Goal: Information Seeking & Learning: Find specific fact

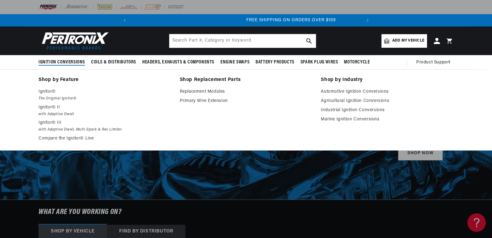
scroll to position [0, 230]
click at [48, 94] on p "Ignitor©" at bounding box center [105, 91] width 133 height 7
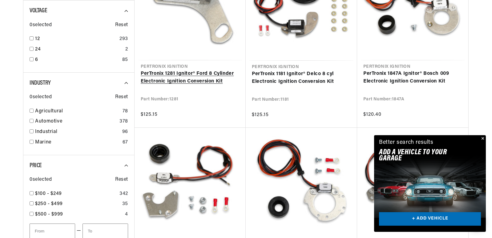
scroll to position [308, 0]
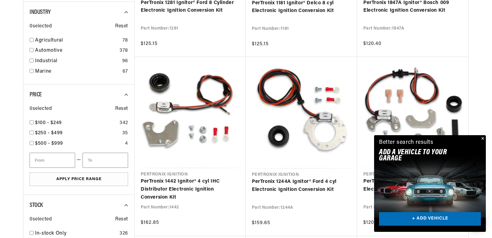
click at [483, 139] on button "Close" at bounding box center [482, 138] width 7 height 7
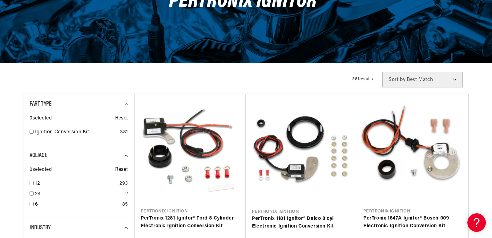
scroll to position [0, 230]
click at [32, 182] on input "checkbox" at bounding box center [32, 183] width 4 height 4
checkbox input "true"
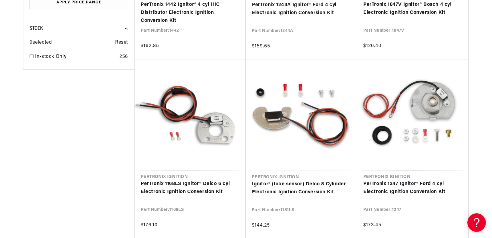
scroll to position [616, 0]
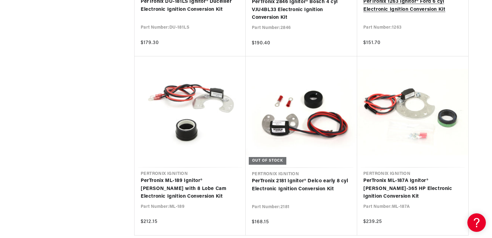
scroll to position [0, 230]
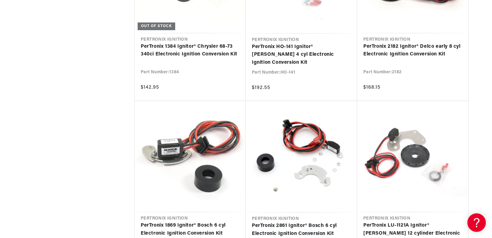
scroll to position [0, 110]
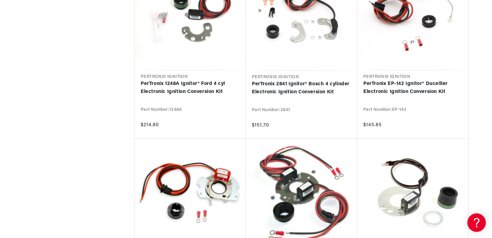
scroll to position [13495, 0]
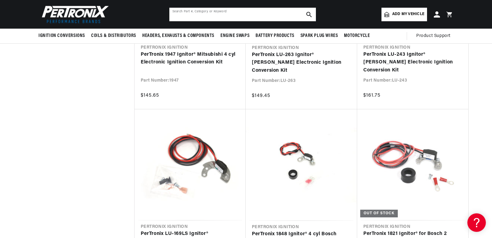
click at [173, 14] on input "text" at bounding box center [242, 15] width 147 height 14
type input "m-168L"
click at [309, 14] on icon "search button" at bounding box center [310, 15] width 6 height 6
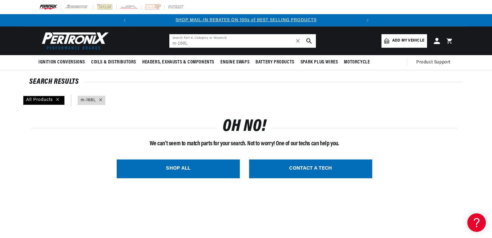
click at [176, 43] on input "m-168L" at bounding box center [242, 41] width 147 height 14
click at [308, 40] on icon "search button" at bounding box center [310, 41] width 6 height 6
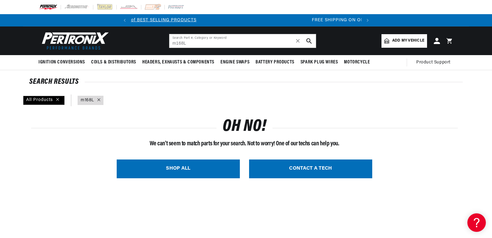
scroll to position [0, 230]
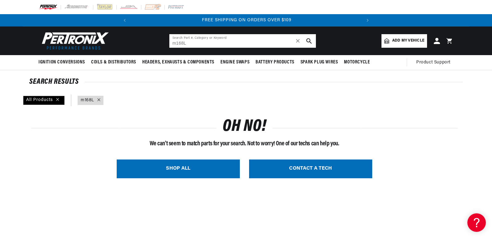
click at [187, 44] on input "m168L" at bounding box center [242, 41] width 147 height 14
click at [307, 41] on icon "search button" at bounding box center [310, 41] width 6 height 6
click at [178, 43] on input "ml168b" at bounding box center [242, 41] width 147 height 14
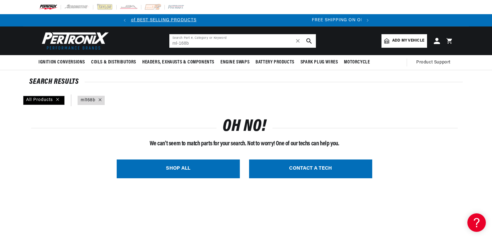
scroll to position [0, 230]
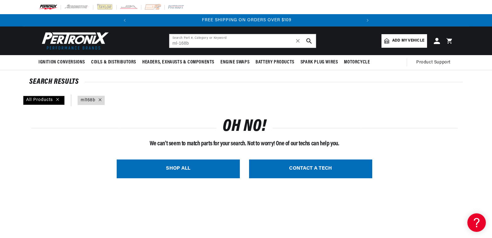
click at [309, 41] on icon "search button" at bounding box center [310, 41] width 6 height 6
click at [308, 39] on use "search button" at bounding box center [309, 40] width 5 height 5
click at [181, 43] on input "ml-168b" at bounding box center [242, 41] width 147 height 14
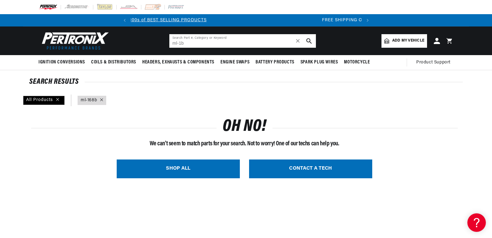
scroll to position [0, 0]
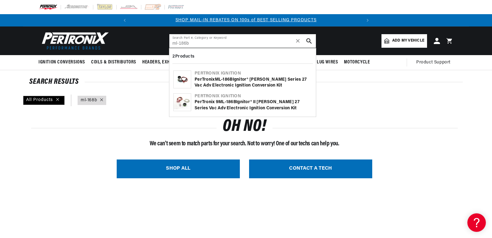
type input "ml-186b"
click at [231, 84] on div "PerTronix ML - 186B Ignitor® Mallory Series 27 Vac Adv Electronic Ignition Conv…" at bounding box center [253, 83] width 117 height 12
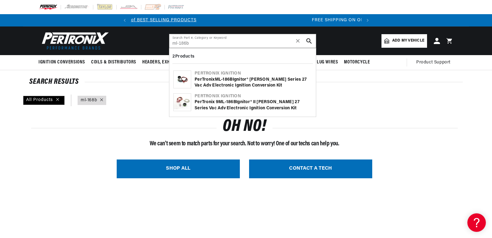
scroll to position [0, 230]
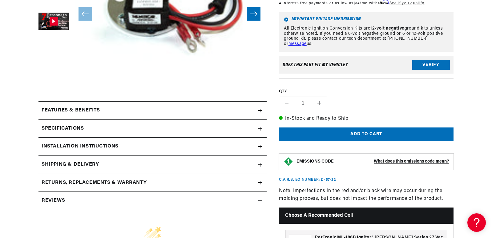
scroll to position [0, 230]
click at [259, 145] on icon at bounding box center [261, 147] width 4 height 4
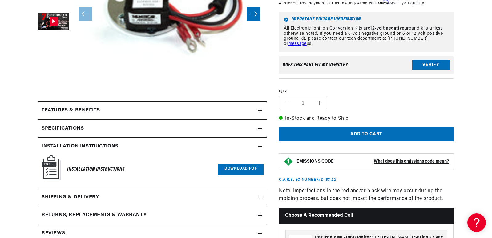
scroll to position [0, 0]
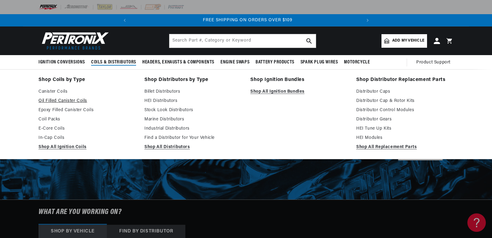
scroll to position [0, 230]
click at [72, 100] on link "Oil Filled Canister Coils" at bounding box center [87, 100] width 97 height 7
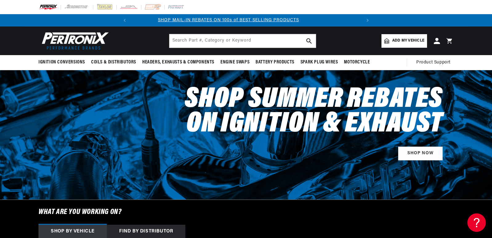
scroll to position [0, 0]
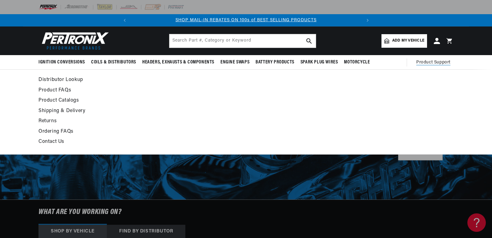
click at [432, 61] on span "Product Support" at bounding box center [434, 62] width 34 height 7
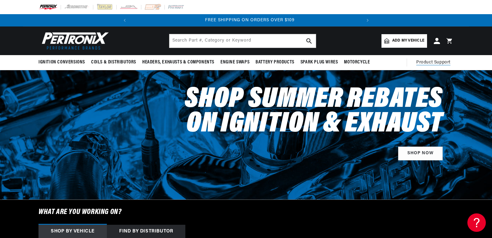
click at [431, 62] on span "Product Support" at bounding box center [434, 62] width 34 height 7
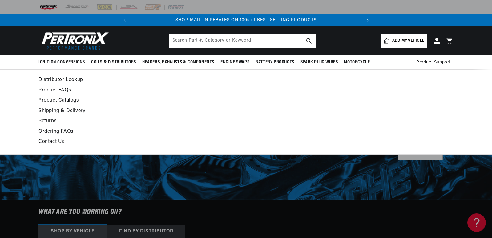
click at [46, 89] on link "Product FAQs" at bounding box center [190, 90] width 303 height 9
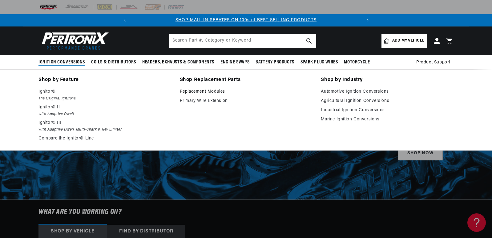
click at [199, 90] on link "Replacement Modules" at bounding box center [246, 91] width 133 height 7
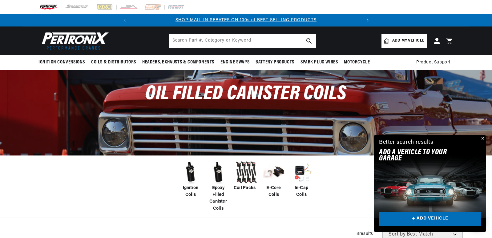
click at [191, 180] on img at bounding box center [190, 172] width 25 height 25
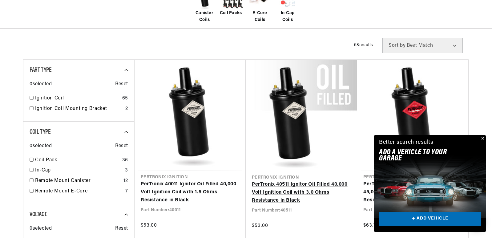
scroll to position [216, 0]
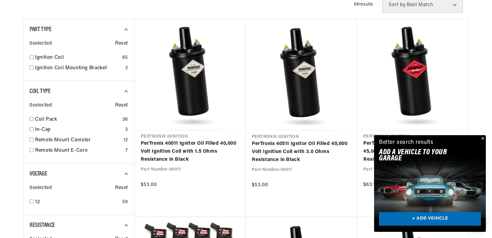
click at [482, 138] on button "Close" at bounding box center [482, 138] width 7 height 7
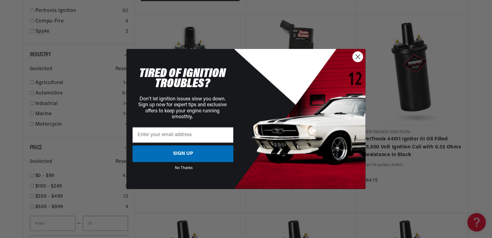
scroll to position [0, 0]
click at [359, 55] on circle "Close dialog" at bounding box center [358, 56] width 10 height 10
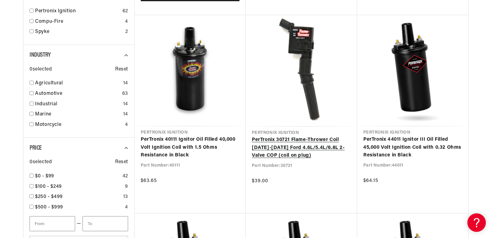
scroll to position [0, 230]
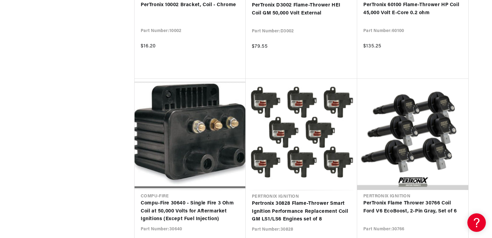
scroll to position [2028, 0]
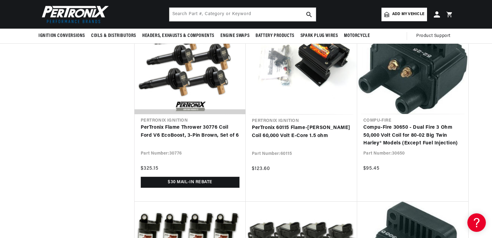
scroll to position [2034, 0]
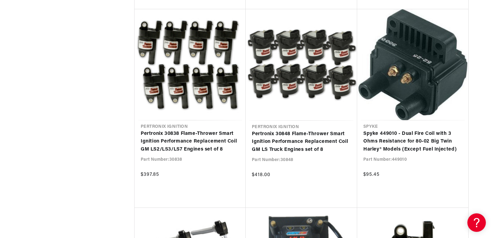
scroll to position [0, 230]
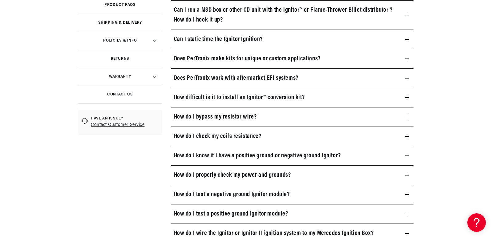
scroll to position [216, 0]
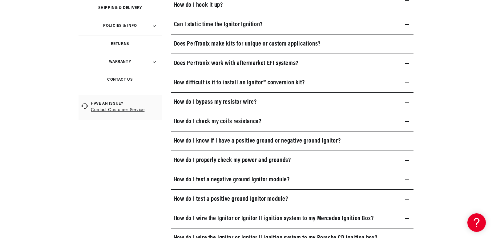
click at [406, 102] on icon at bounding box center [407, 102] width 4 height 0
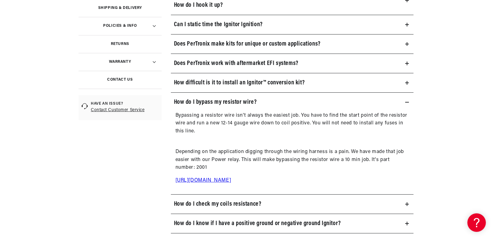
scroll to position [0, 0]
click at [231, 180] on link "[URL][DOMAIN_NAME]" at bounding box center [204, 180] width 56 height 5
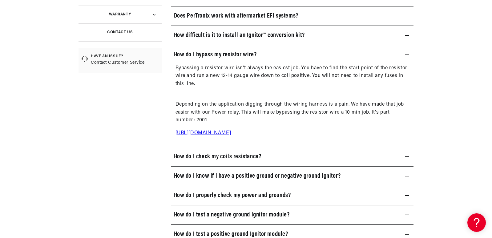
scroll to position [277, 0]
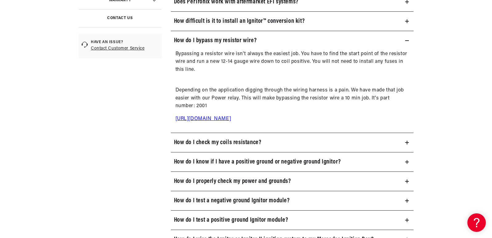
click at [406, 142] on icon at bounding box center [407, 143] width 4 height 4
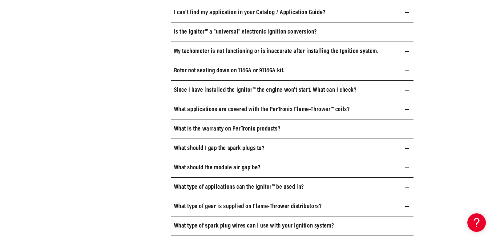
scroll to position [0, 0]
click at [409, 91] on summary "Since I have installed the Ignitor™ the engine won’t start. What can I check?" at bounding box center [292, 90] width 243 height 19
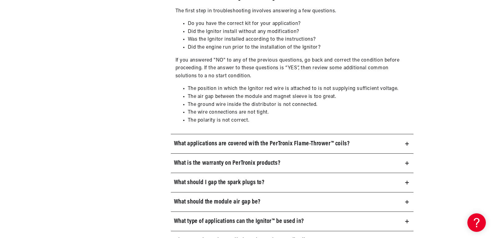
scroll to position [0, 230]
click at [406, 143] on icon at bounding box center [407, 144] width 4 height 4
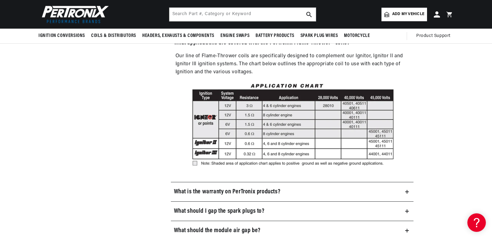
scroll to position [0, 0]
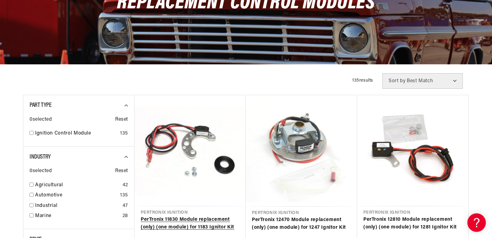
scroll to position [154, 0]
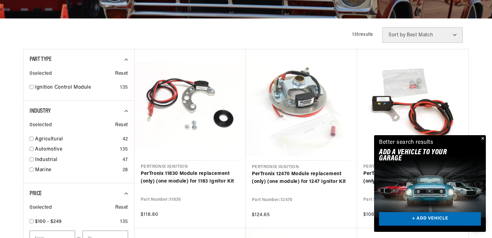
click at [481, 139] on button "Close" at bounding box center [482, 138] width 7 height 7
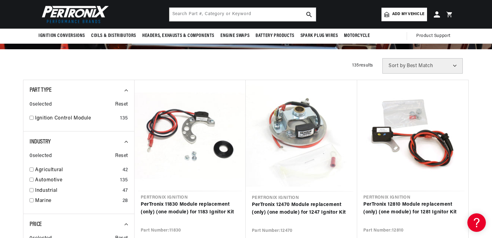
scroll to position [0, 230]
click at [173, 15] on input "text" at bounding box center [242, 15] width 147 height 14
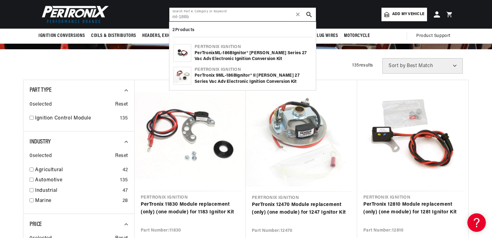
type input "ml-186b"
click at [199, 47] on div "Pertronix Ignition" at bounding box center [253, 47] width 117 height 6
